Goal: Transaction & Acquisition: Purchase product/service

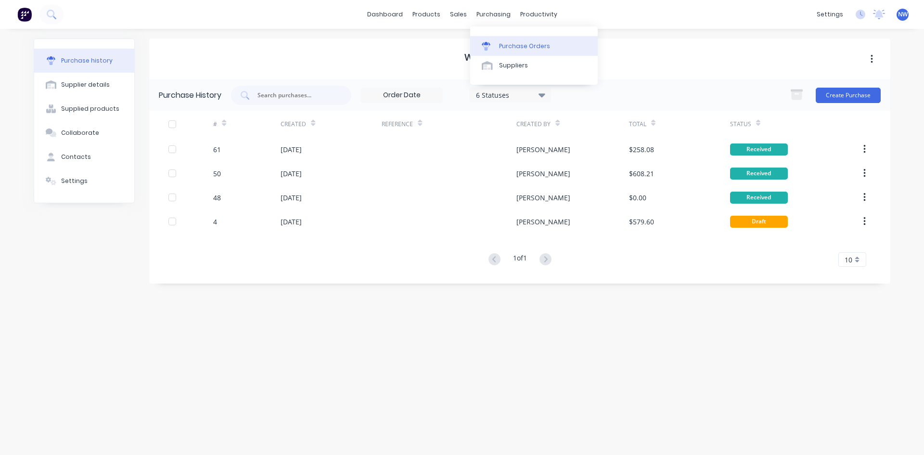
click at [503, 48] on div "Purchase Orders" at bounding box center [524, 46] width 51 height 9
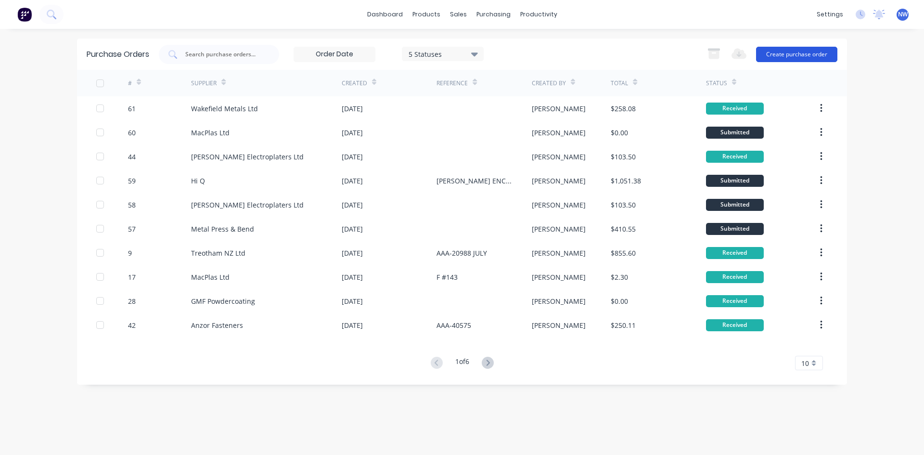
click at [801, 54] on button "Create purchase order" at bounding box center [796, 54] width 81 height 15
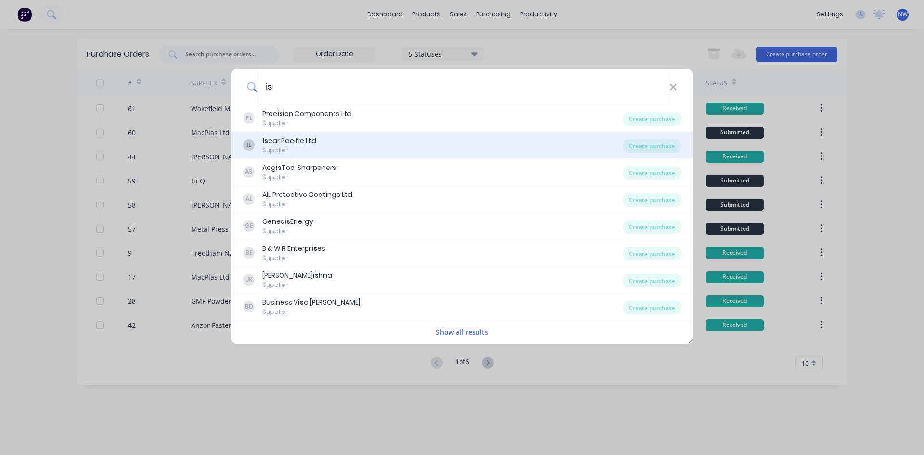
type input "is"
click at [311, 144] on div "Is car Pacific Ltd" at bounding box center [289, 141] width 54 height 10
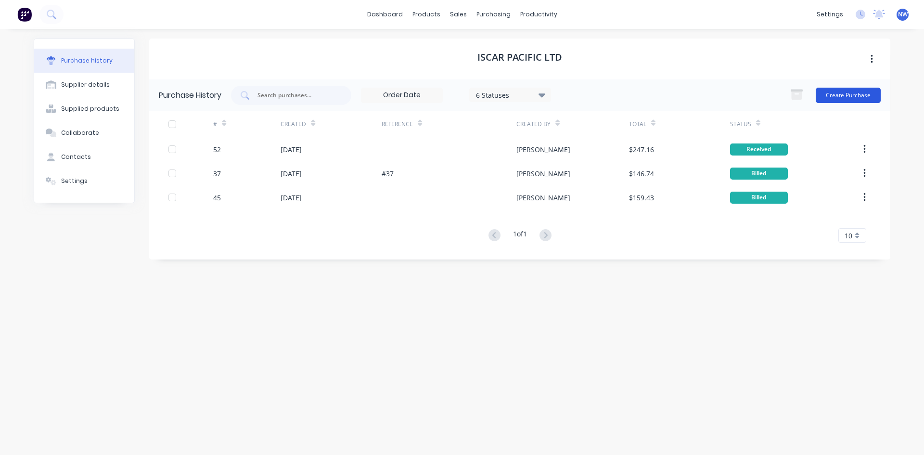
click at [866, 93] on button "Create Purchase" at bounding box center [847, 95] width 65 height 15
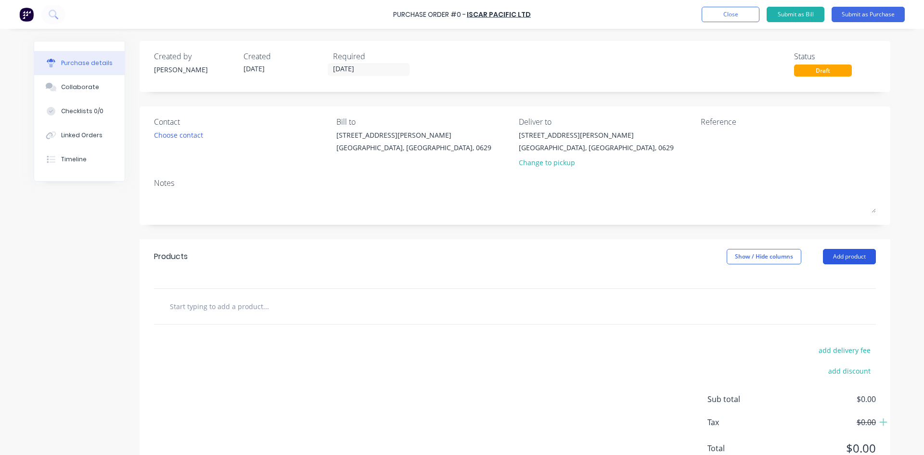
click at [850, 256] on button "Add product" at bounding box center [849, 256] width 53 height 15
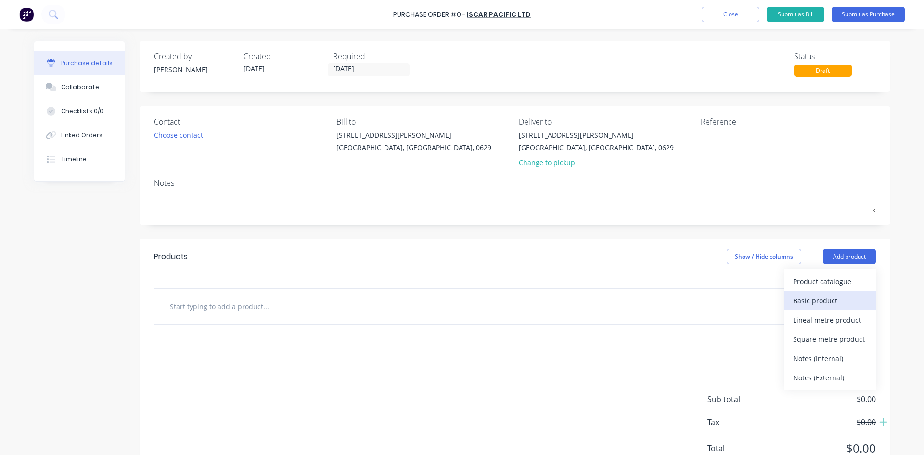
click at [824, 304] on div "Basic product" at bounding box center [830, 300] width 74 height 14
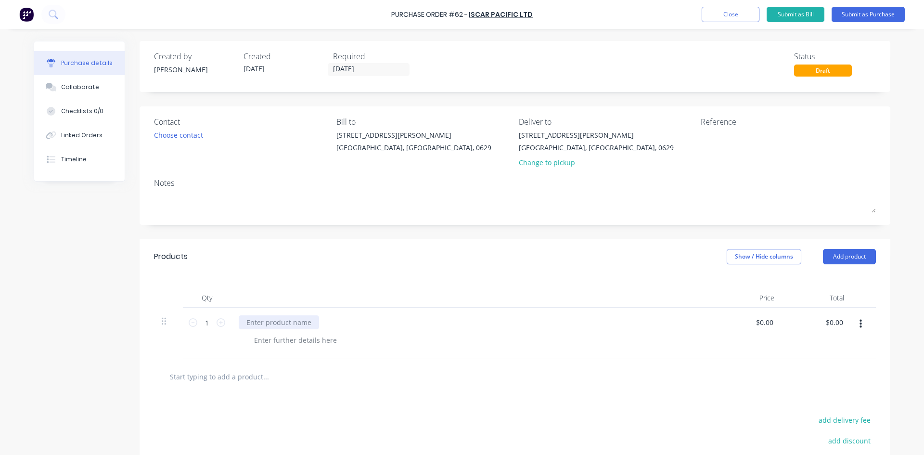
click at [261, 324] on div at bounding box center [279, 322] width 80 height 14
paste div
click at [542, 326] on div "PICCO R 006.0815-15 IC228" at bounding box center [472, 322] width 466 height 14
click at [756, 322] on input "0.00" at bounding box center [764, 322] width 22 height 14
drag, startPoint x: 760, startPoint y: 325, endPoint x: 749, endPoint y: 324, distance: 11.1
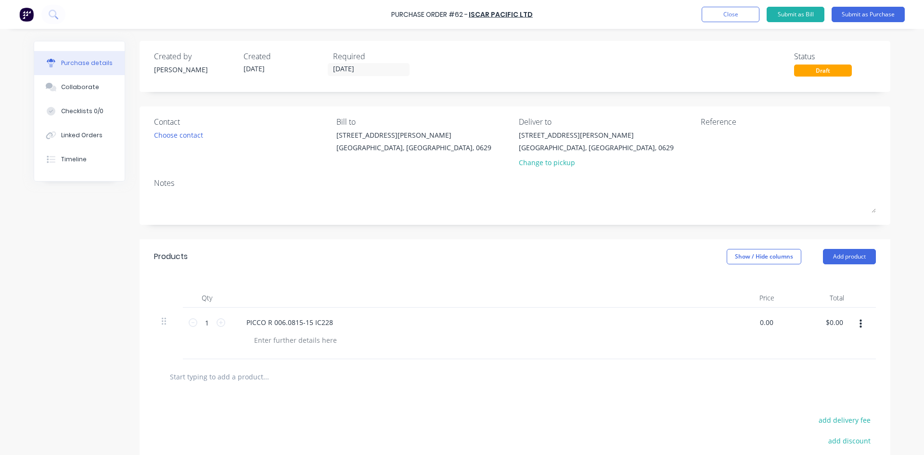
click at [749, 324] on div "0.00 0.00" at bounding box center [747, 332] width 70 height 51
drag, startPoint x: 773, startPoint y: 321, endPoint x: 751, endPoint y: 322, distance: 21.7
click at [753, 322] on div "$0.00 $0.00" at bounding box center [766, 322] width 26 height 14
click at [775, 323] on div "$0.00 $0.00" at bounding box center [747, 332] width 70 height 51
click at [769, 323] on input "0.00" at bounding box center [766, 322] width 18 height 14
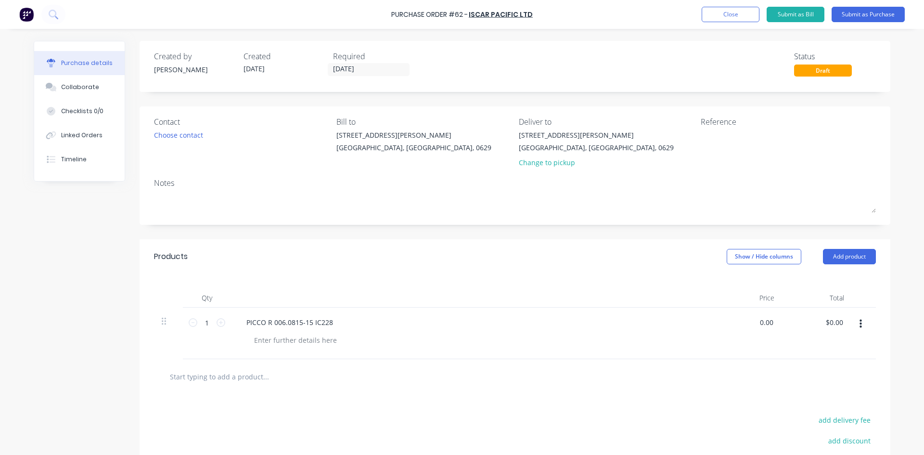
drag, startPoint x: 769, startPoint y: 323, endPoint x: 727, endPoint y: 323, distance: 41.9
click at [727, 323] on div "0.00 0.00" at bounding box center [747, 332] width 70 height 51
paste input "66.56"
type input "$66.56"
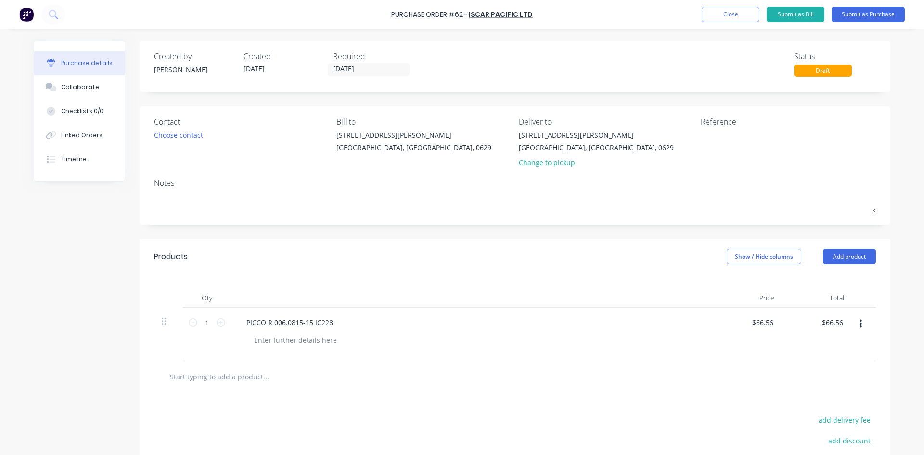
click at [725, 341] on div "$66.56 $66.56" at bounding box center [747, 332] width 70 height 51
click at [698, 389] on div at bounding box center [515, 376] width 722 height 35
click at [831, 258] on button "Add product" at bounding box center [849, 256] width 53 height 15
drag, startPoint x: 822, startPoint y: 302, endPoint x: 809, endPoint y: 307, distance: 13.4
click at [821, 303] on div "Basic product" at bounding box center [830, 300] width 74 height 14
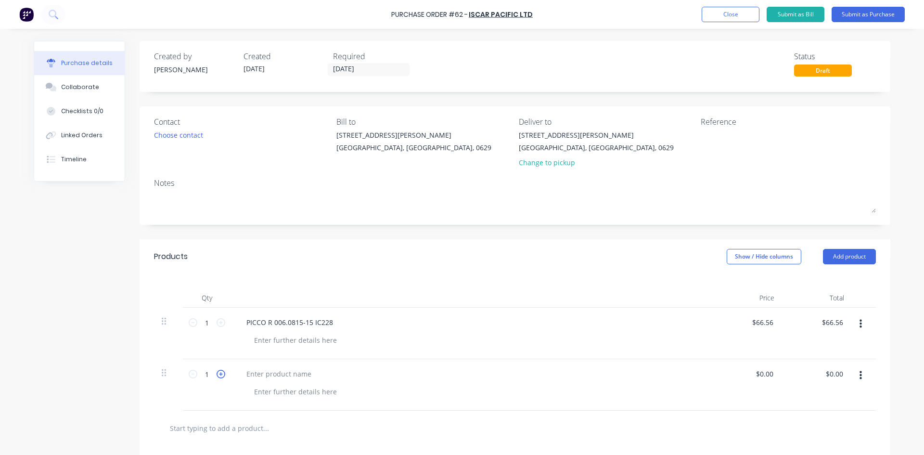
click at [216, 375] on icon at bounding box center [220, 373] width 9 height 9
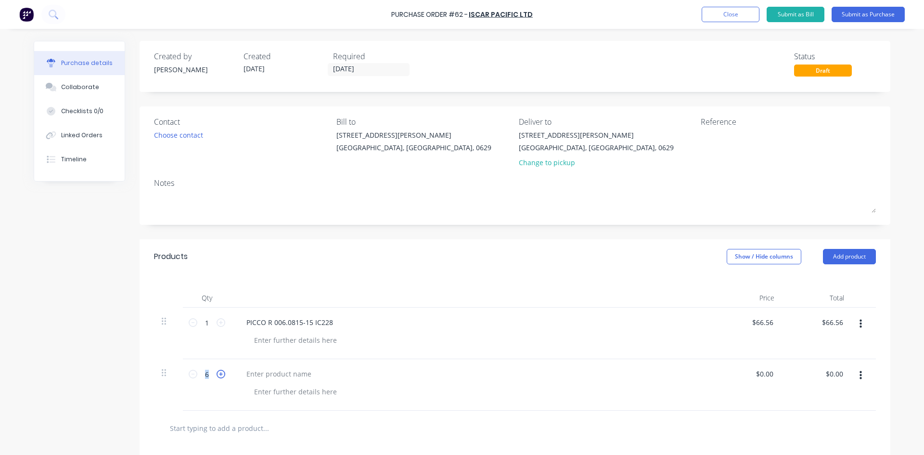
click at [216, 375] on icon at bounding box center [220, 373] width 9 height 9
type input "10"
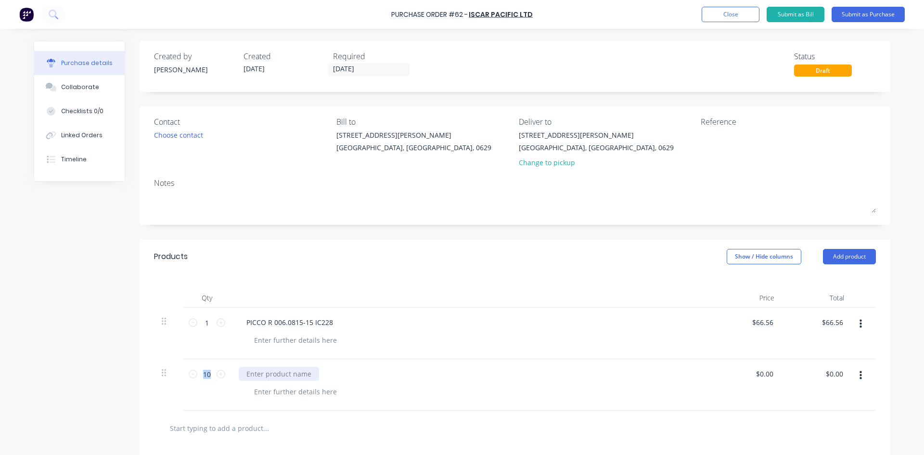
click at [253, 375] on div at bounding box center [279, 374] width 80 height 14
paste div
click at [364, 377] on div "TAG N3MF IC1030" at bounding box center [472, 374] width 466 height 14
click at [770, 374] on input "0.00" at bounding box center [764, 374] width 22 height 14
drag, startPoint x: 770, startPoint y: 374, endPoint x: 763, endPoint y: 374, distance: 7.7
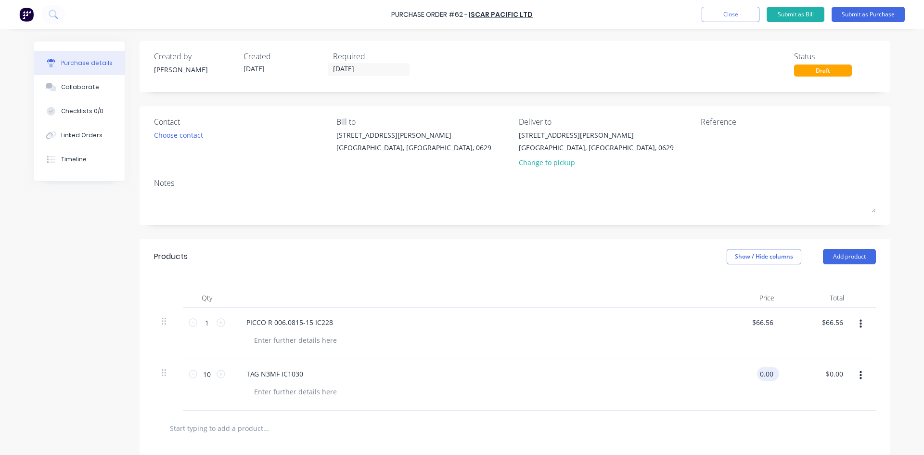
click at [763, 374] on input "0.00" at bounding box center [766, 374] width 18 height 14
drag, startPoint x: 772, startPoint y: 374, endPoint x: 718, endPoint y: 375, distance: 53.9
click at [718, 375] on div "$0.00 $0.00" at bounding box center [747, 384] width 70 height 51
click at [716, 395] on div "$0.00 $0.00" at bounding box center [747, 384] width 70 height 51
click at [766, 372] on input "0.00" at bounding box center [764, 374] width 22 height 14
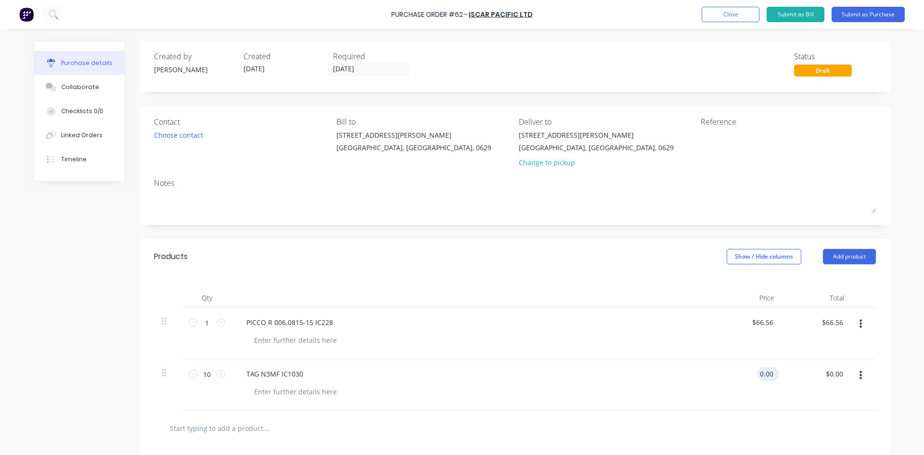
drag, startPoint x: 766, startPoint y: 373, endPoint x: 755, endPoint y: 375, distance: 10.8
click at [757, 375] on input "0.00" at bounding box center [766, 374] width 18 height 14
drag, startPoint x: 771, startPoint y: 375, endPoint x: 749, endPoint y: 375, distance: 22.1
click at [749, 375] on div "0.00 0.00" at bounding box center [747, 384] width 70 height 51
paste input "13.65"
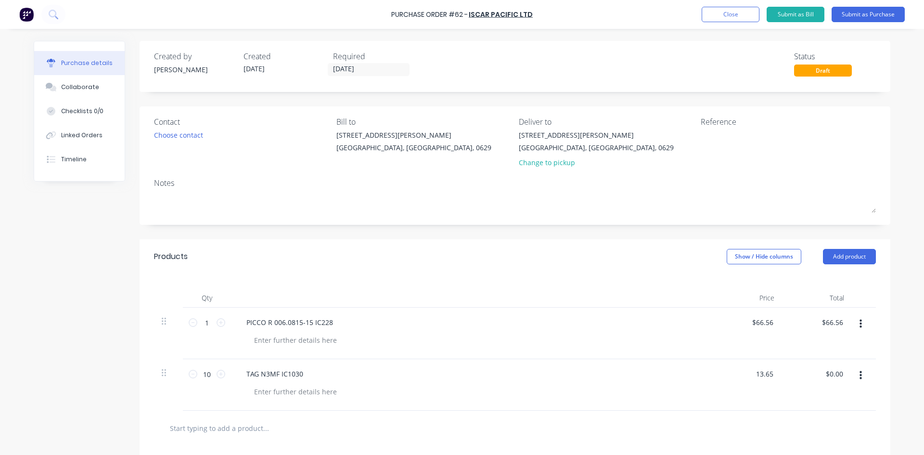
type input "$13.65"
type input "$136.50"
click at [726, 392] on div "$13.65 $13.65" at bounding box center [747, 384] width 70 height 51
click at [869, 15] on button "Submit as Purchase" at bounding box center [867, 14] width 73 height 15
